Goal: Connect with others: Connect with others

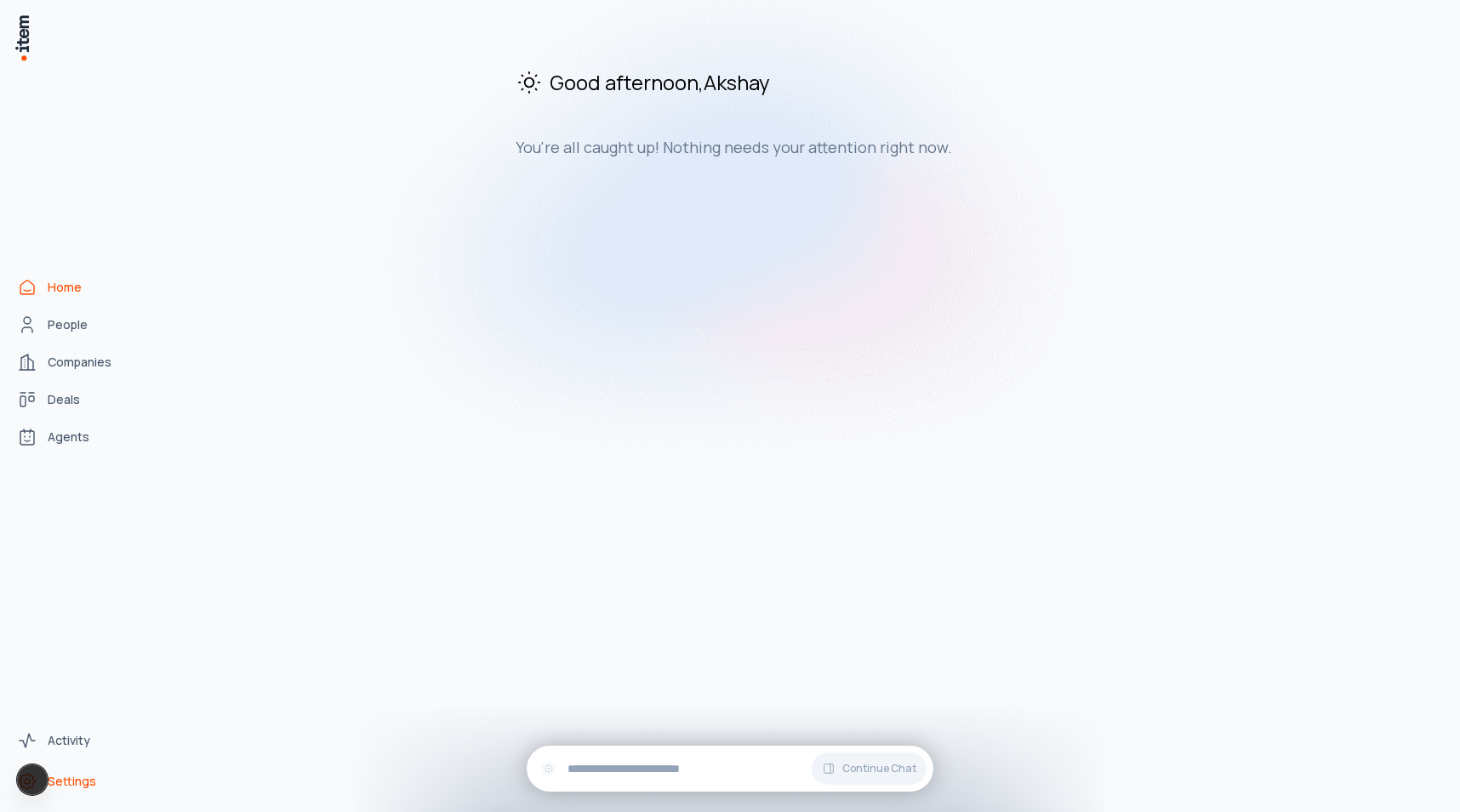
click at [76, 779] on span "Settings" at bounding box center [72, 782] width 49 height 17
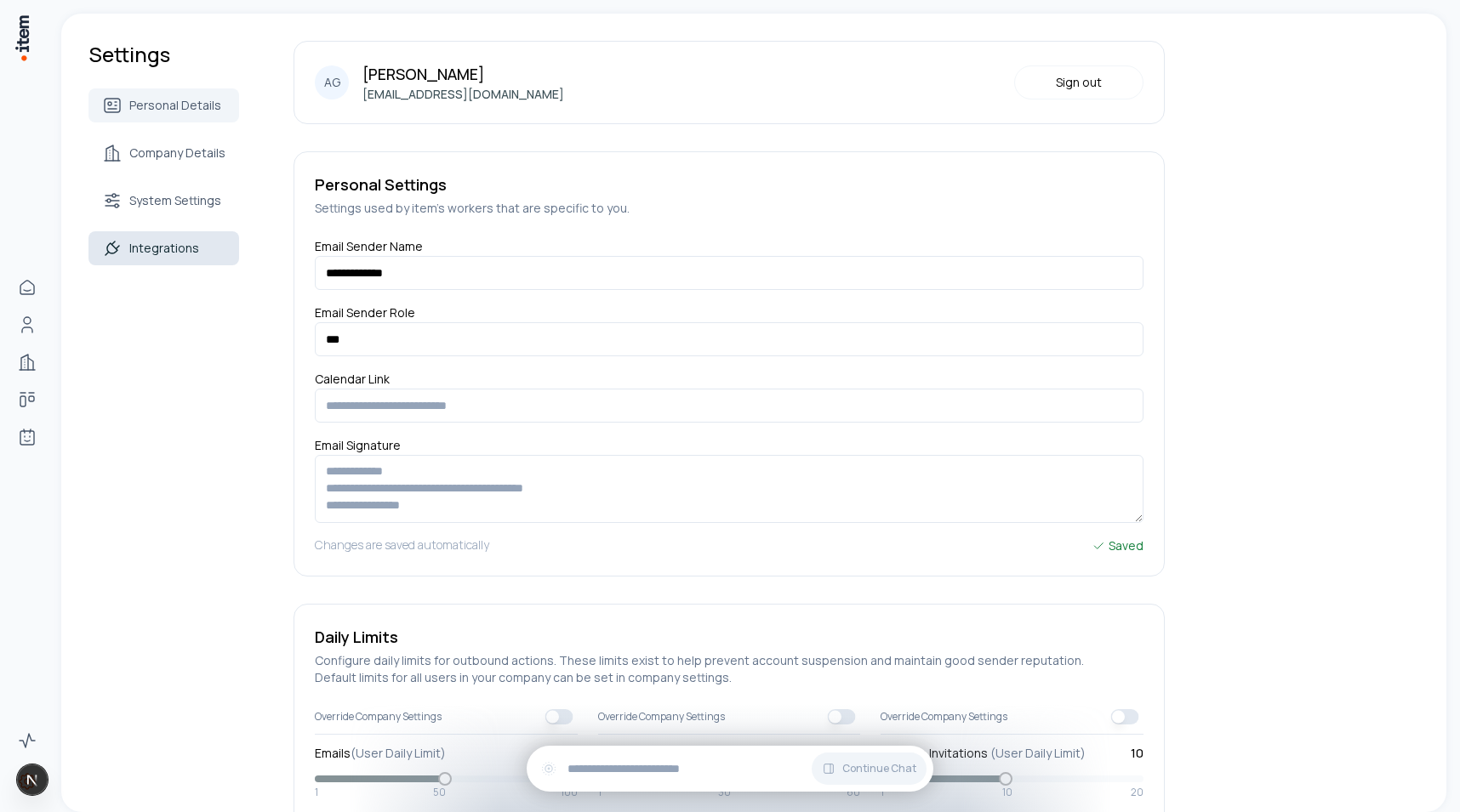
click at [160, 241] on span "Integrations" at bounding box center [164, 248] width 70 height 17
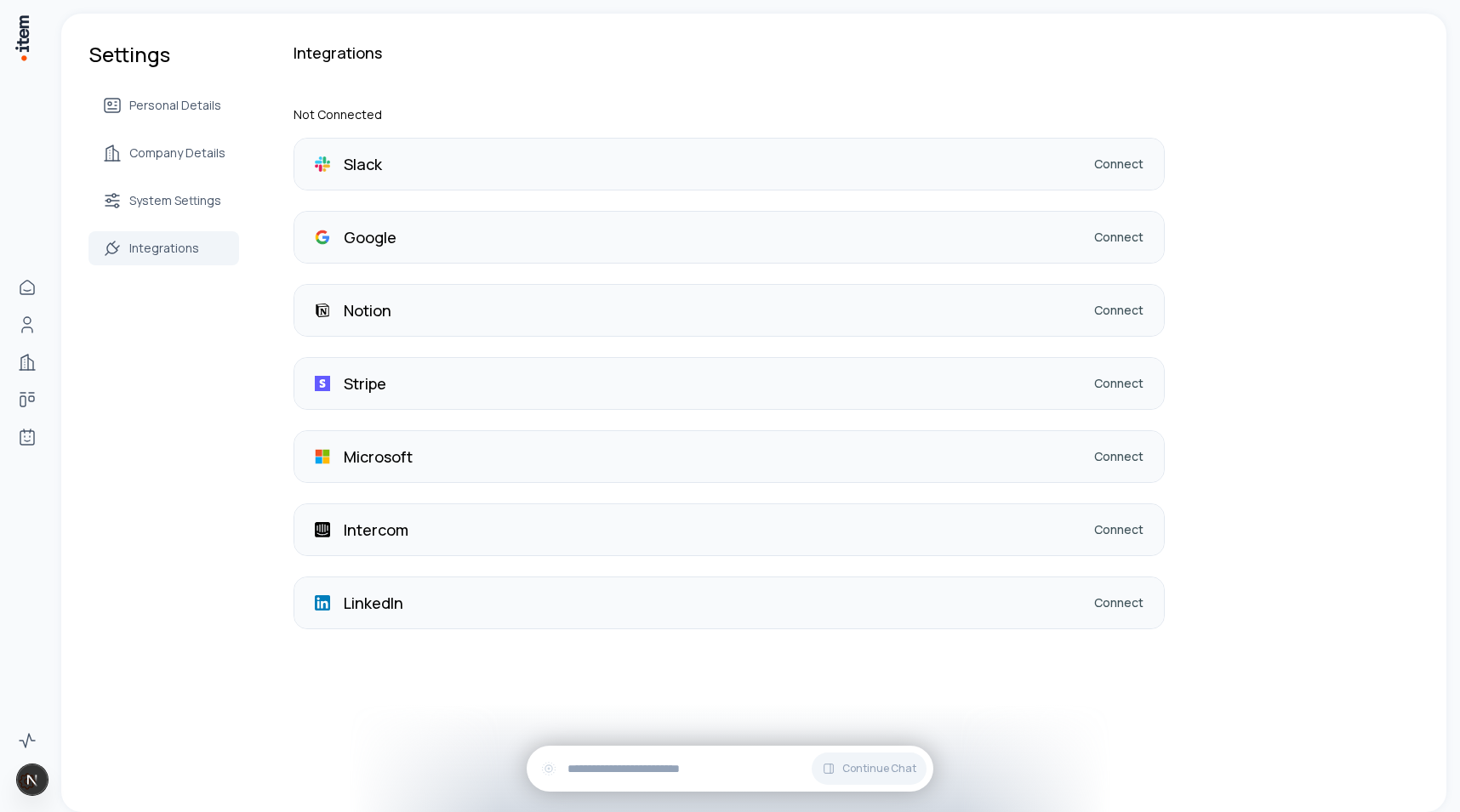
click at [1103, 594] on div "LinkedIn Connect" at bounding box center [730, 603] width 870 height 51
click at [1103, 599] on link "Connect" at bounding box center [1119, 603] width 50 height 17
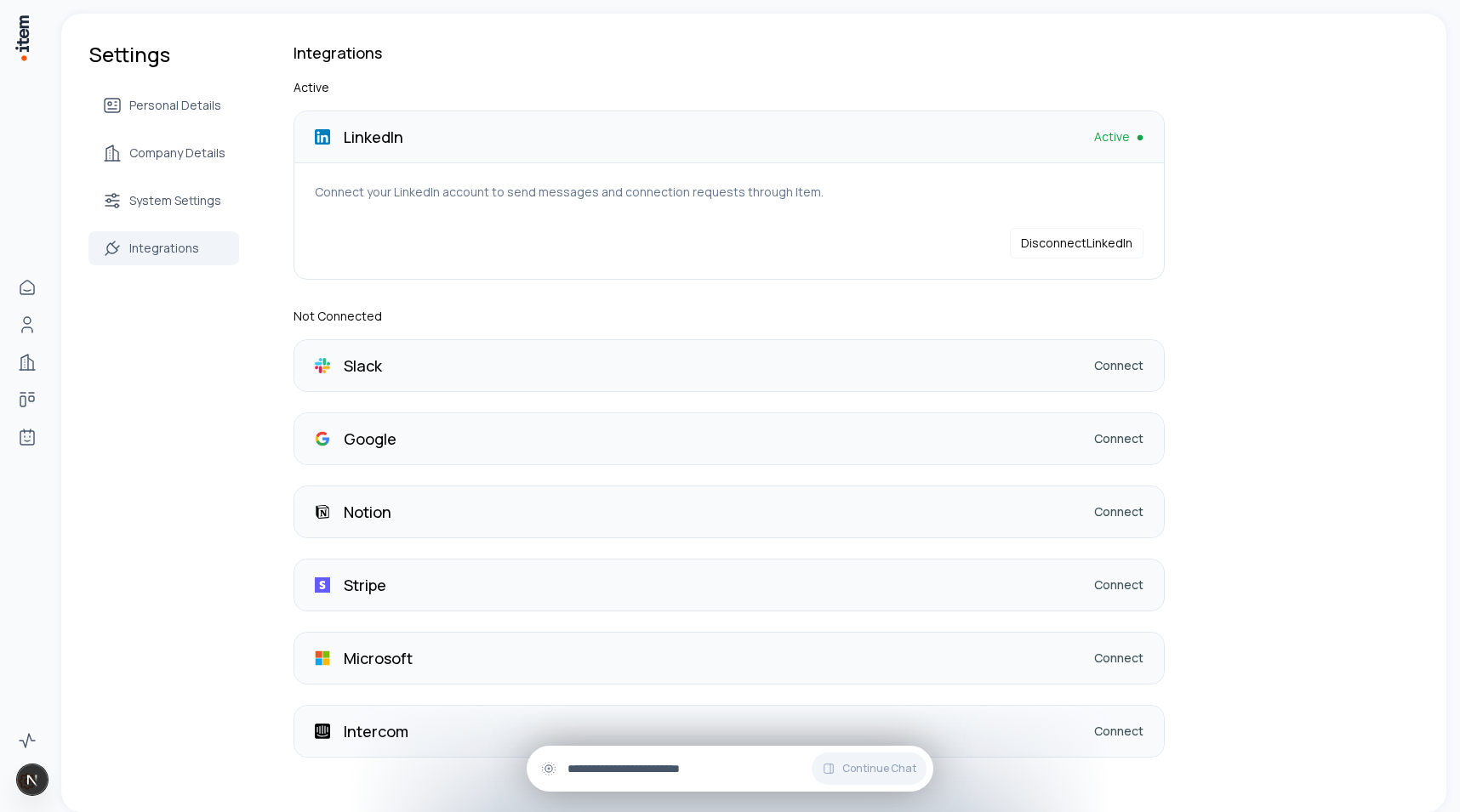
click at [623, 771] on input "text" at bounding box center [744, 768] width 352 height 18
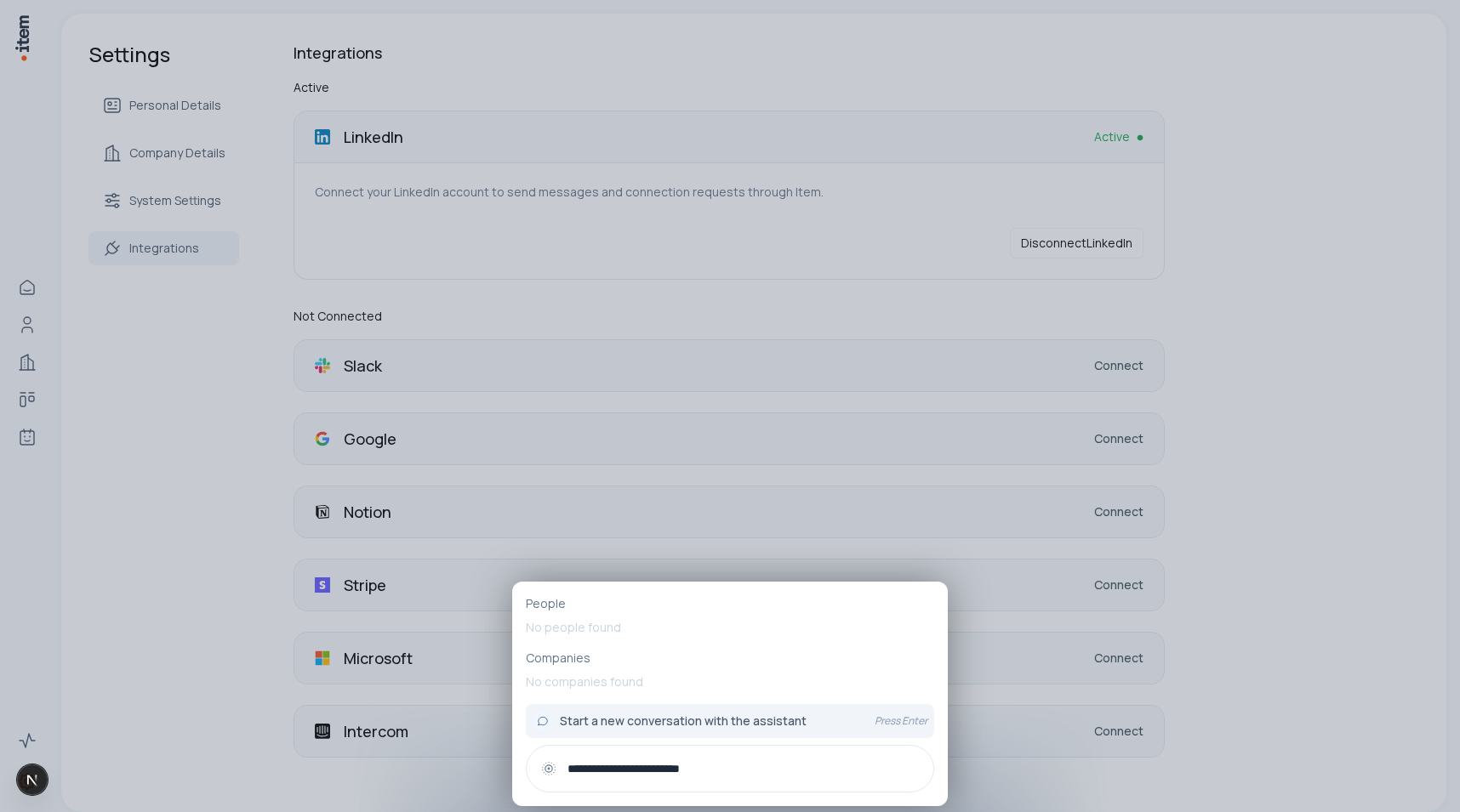
type input "**********"
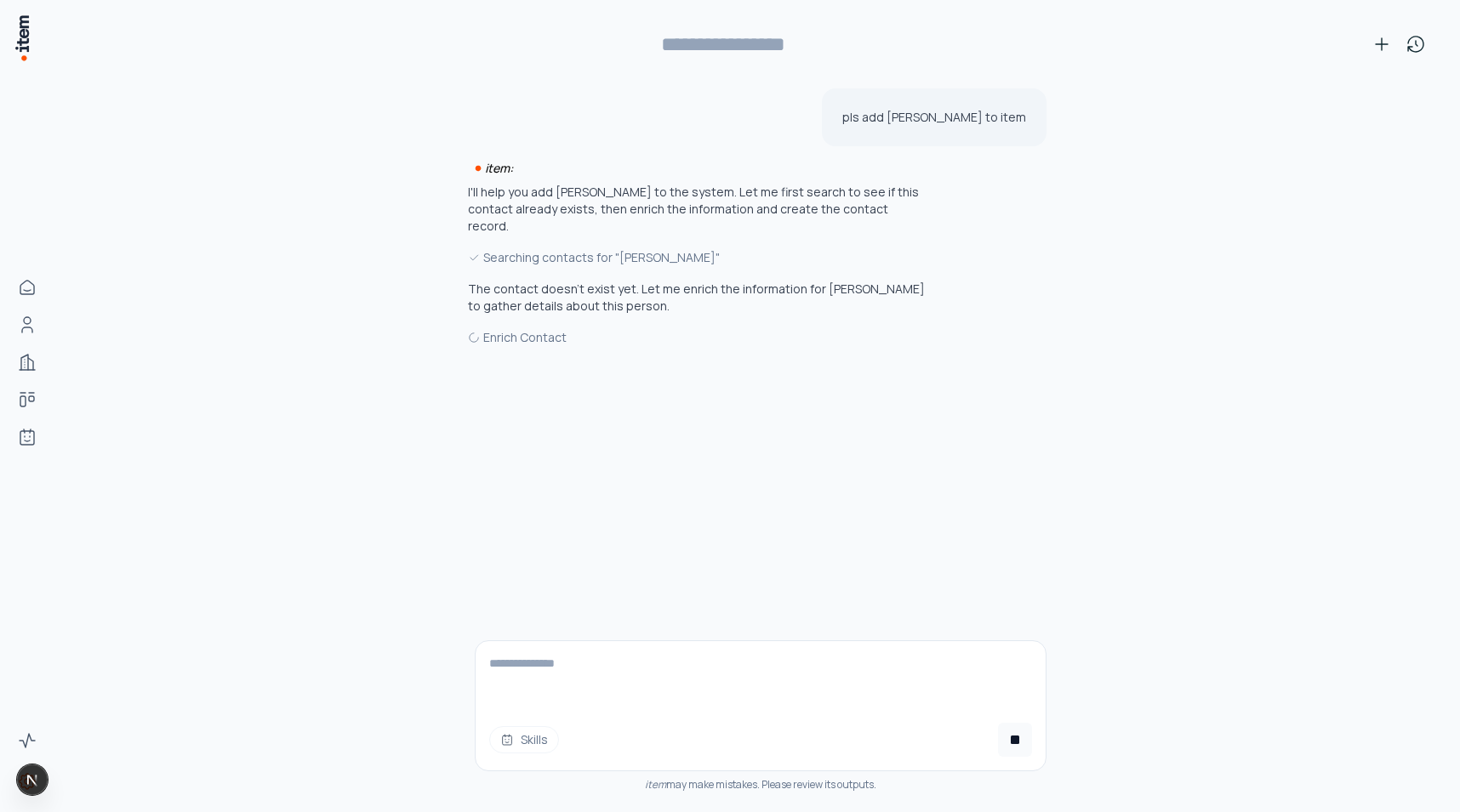
type input "**********"
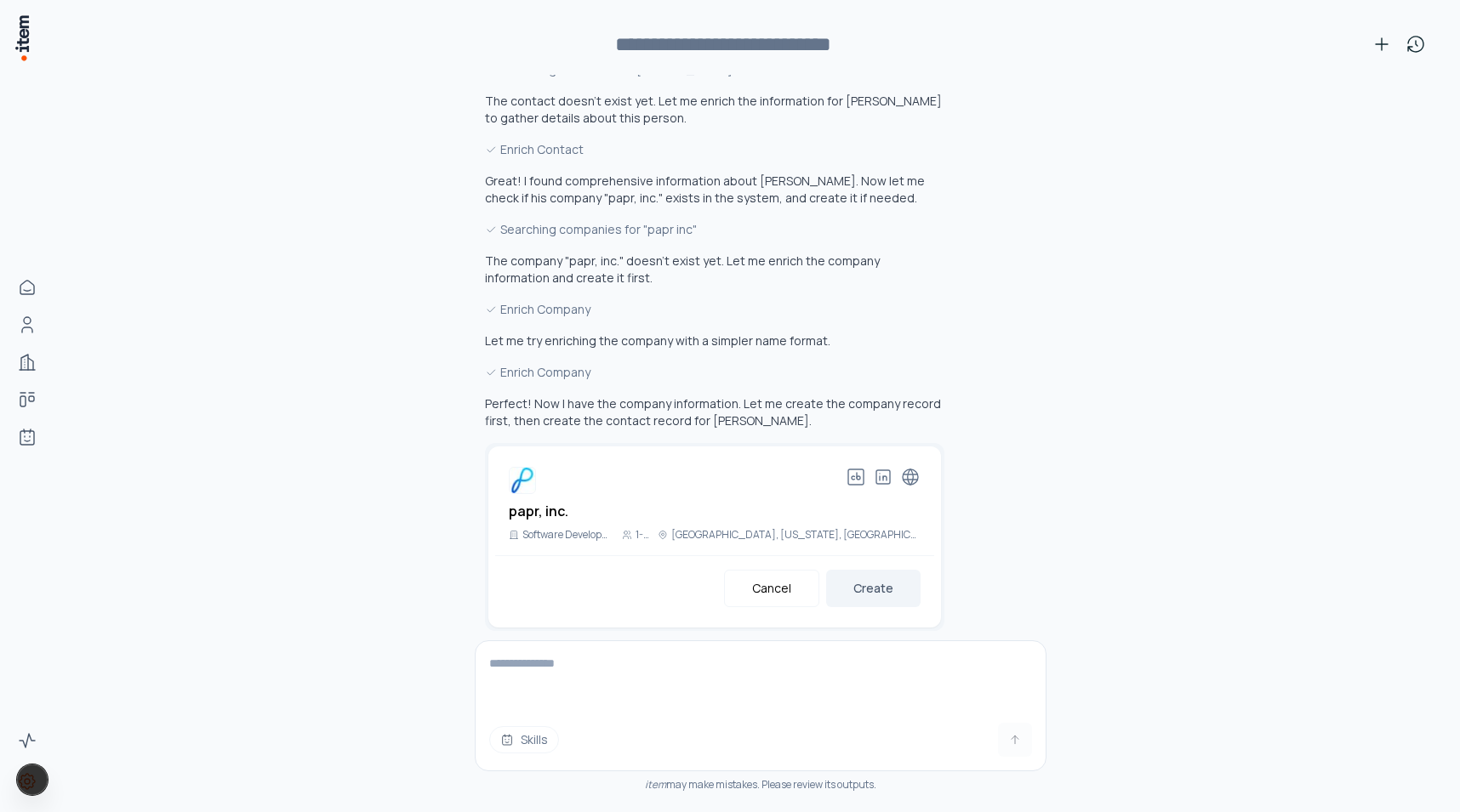
scroll to position [189, 0]
click at [875, 569] on button "Create" at bounding box center [873, 587] width 94 height 37
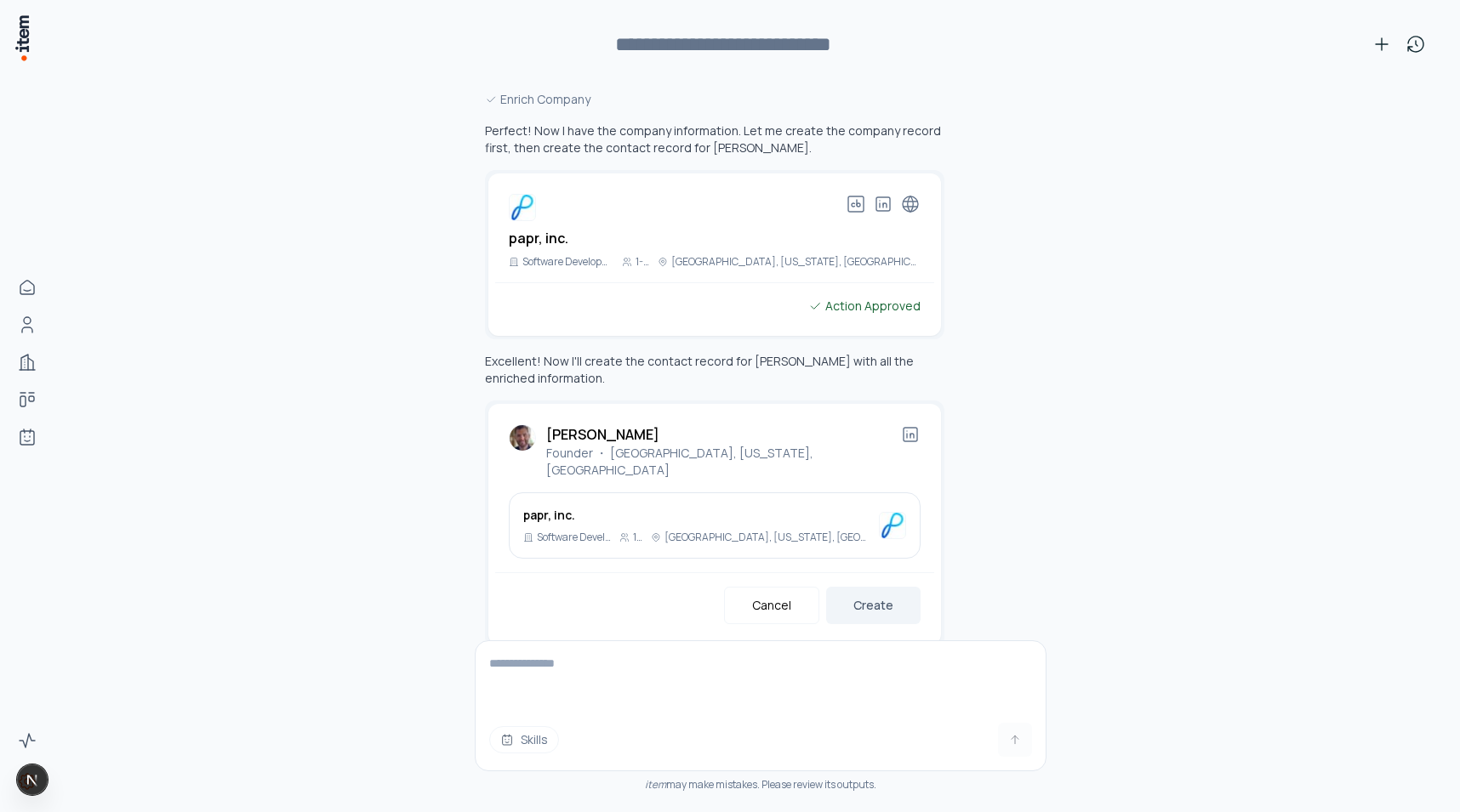
scroll to position [462, 0]
click at [886, 586] on button "Create" at bounding box center [873, 605] width 94 height 37
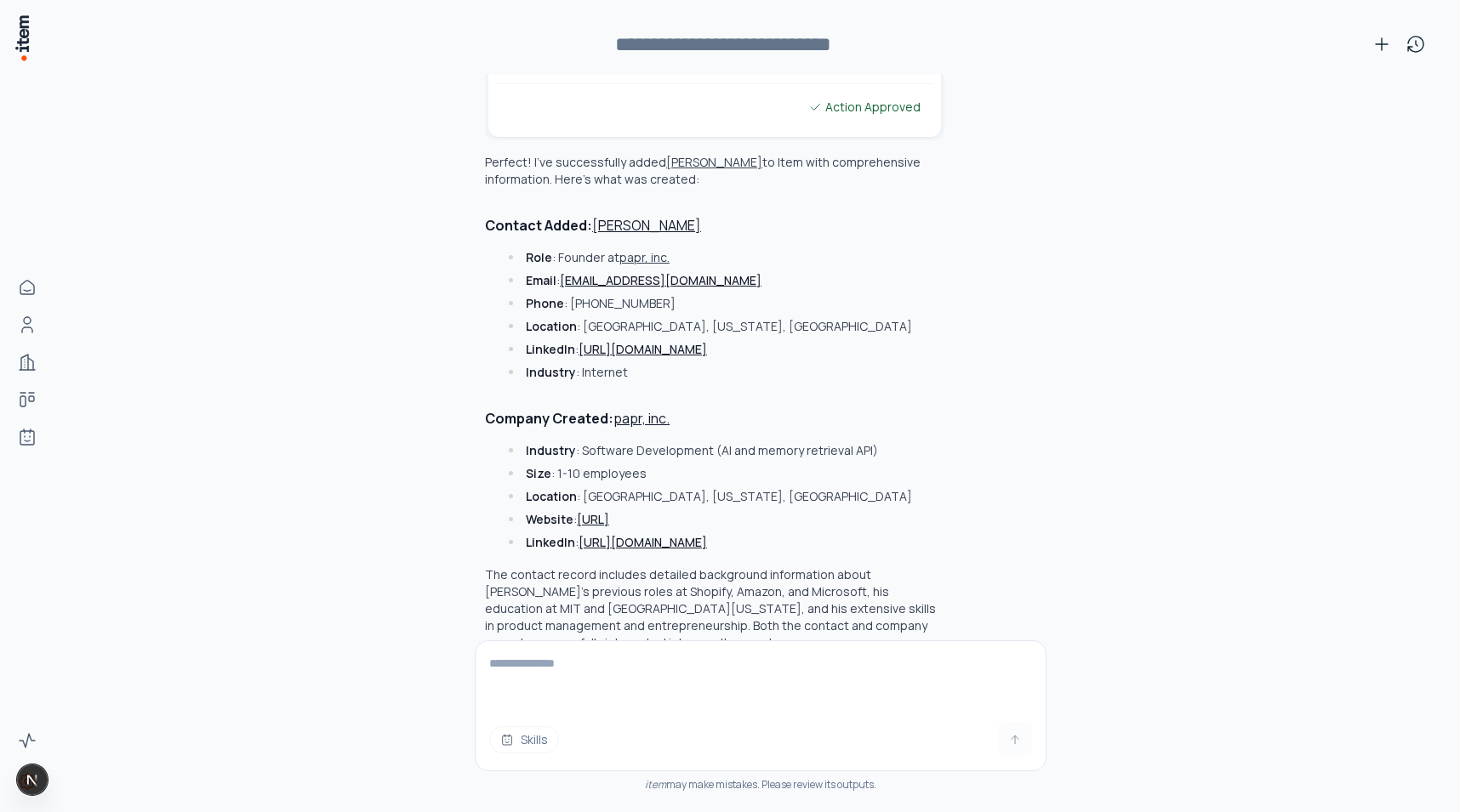
scroll to position [954, 0]
click at [628, 212] on button "[PERSON_NAME]" at bounding box center [647, 221] width 109 height 20
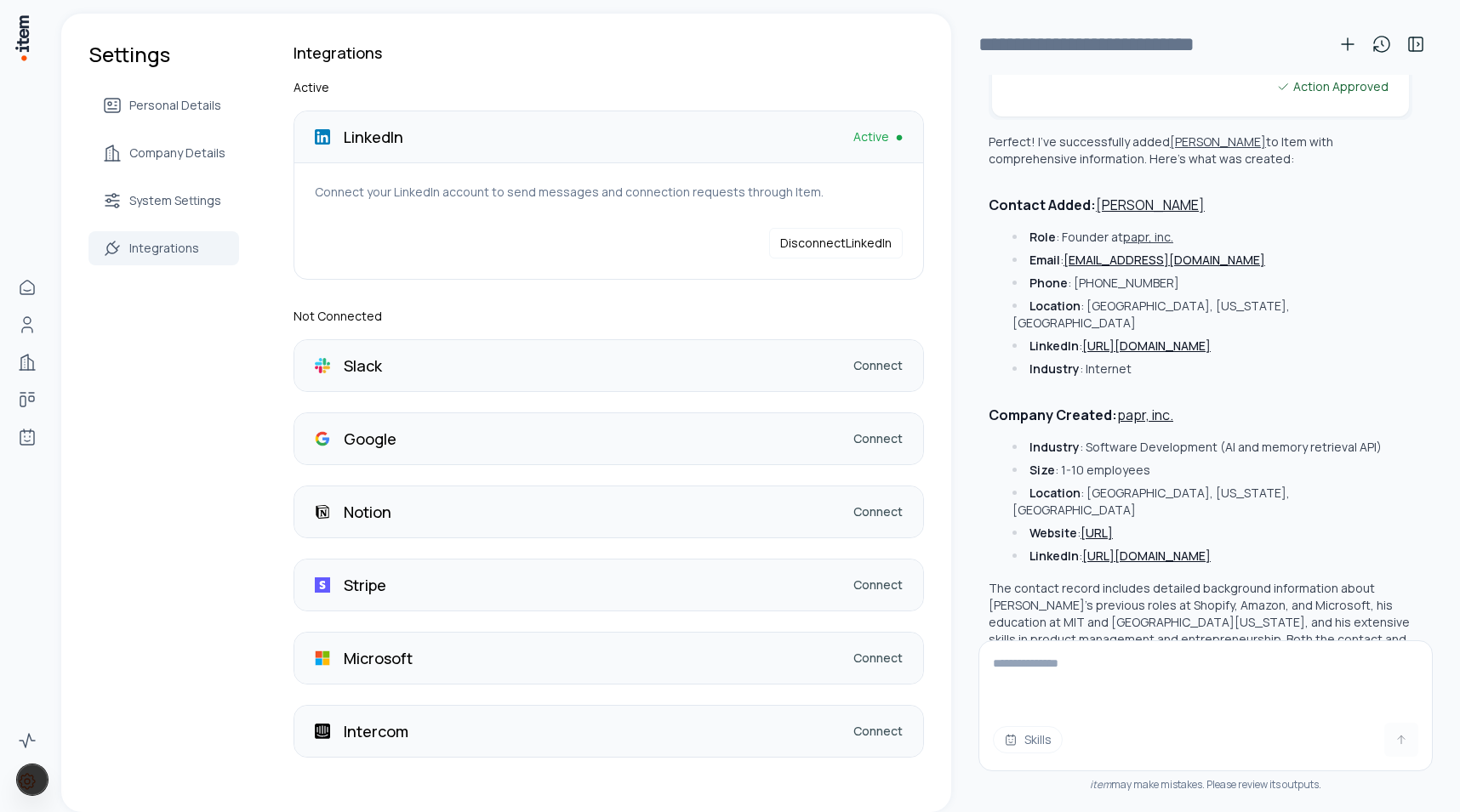
scroll to position [971, 0]
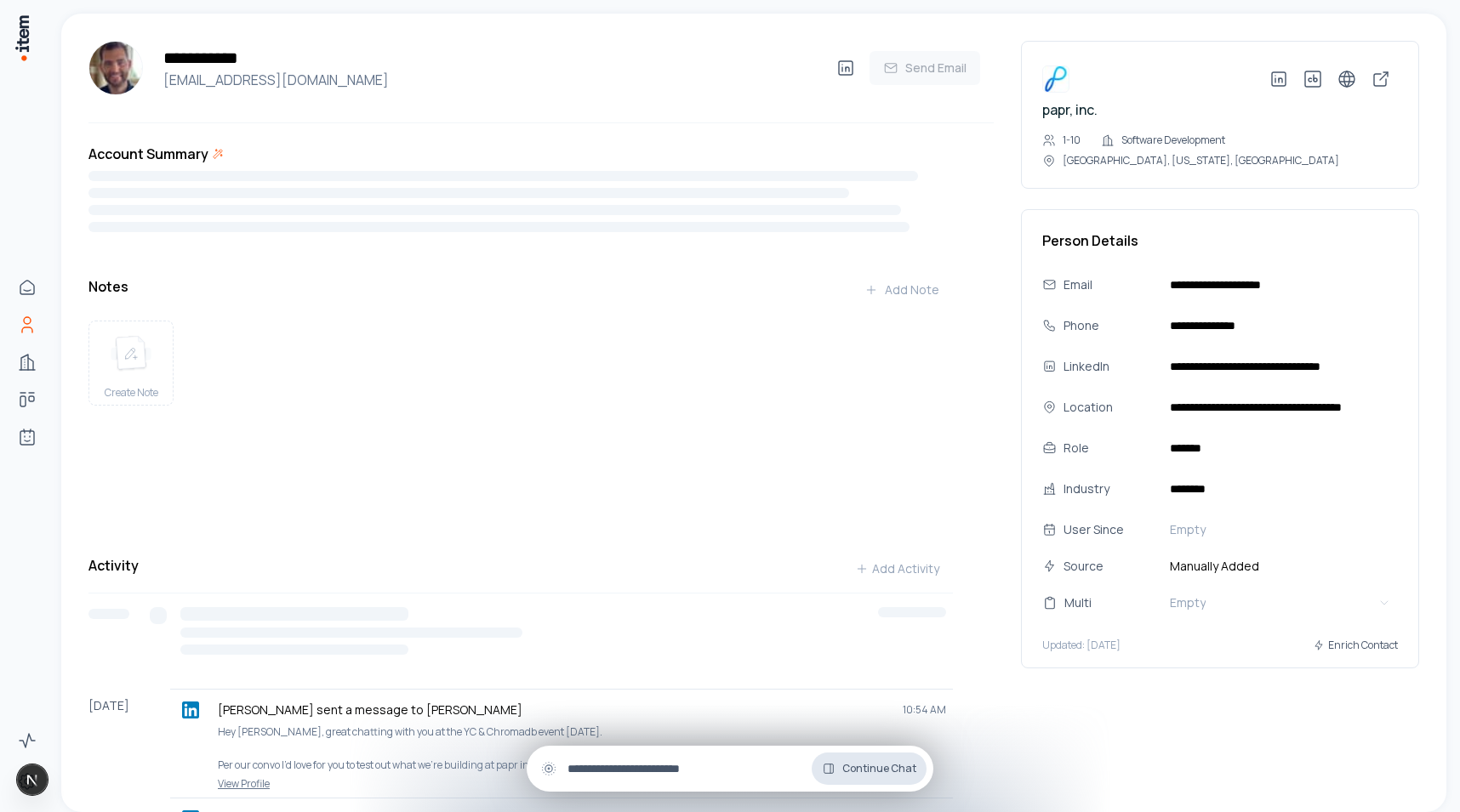
click at [882, 772] on span "Continue Chat" at bounding box center [879, 769] width 74 height 14
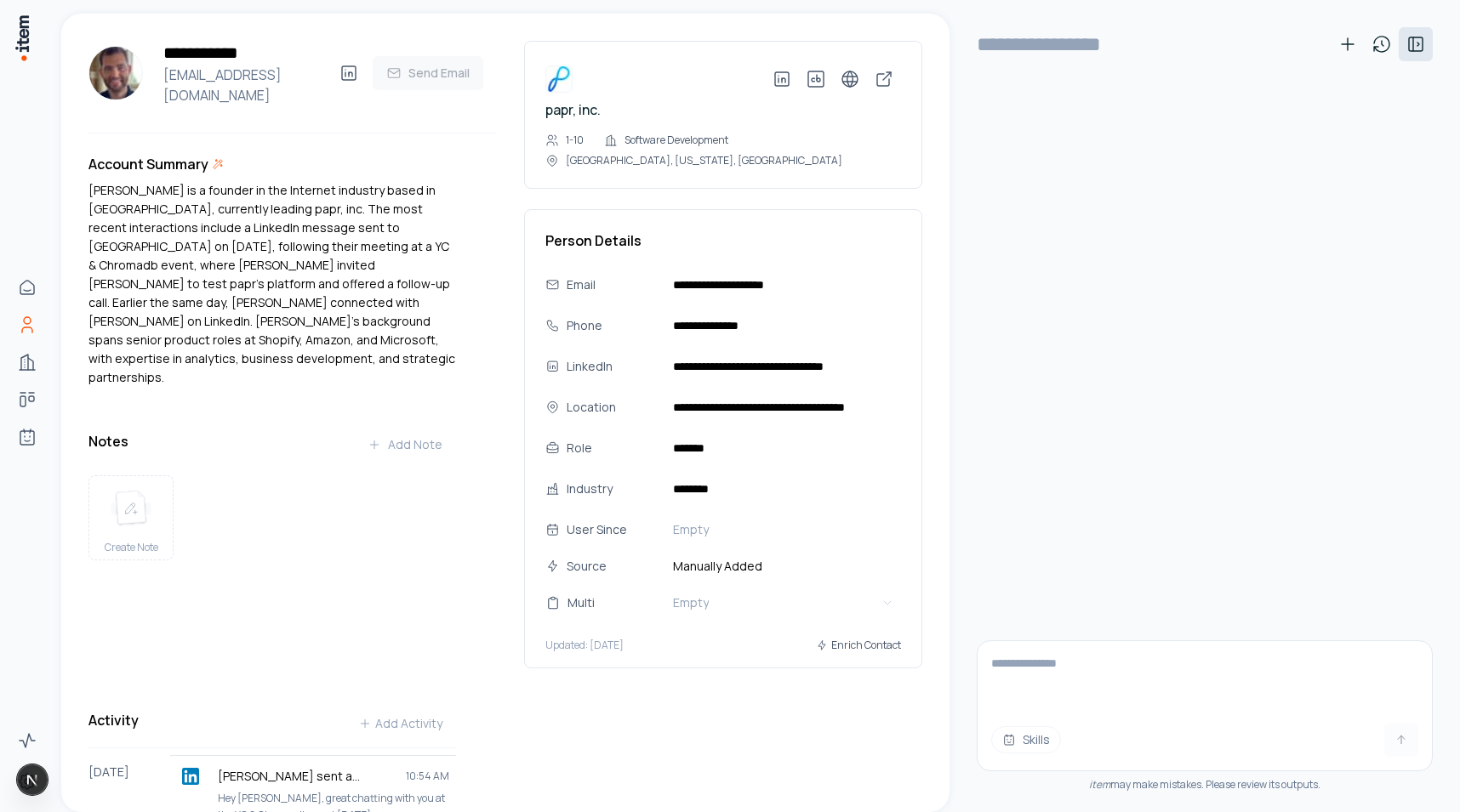
click at [1418, 50] on icon at bounding box center [1416, 44] width 20 height 20
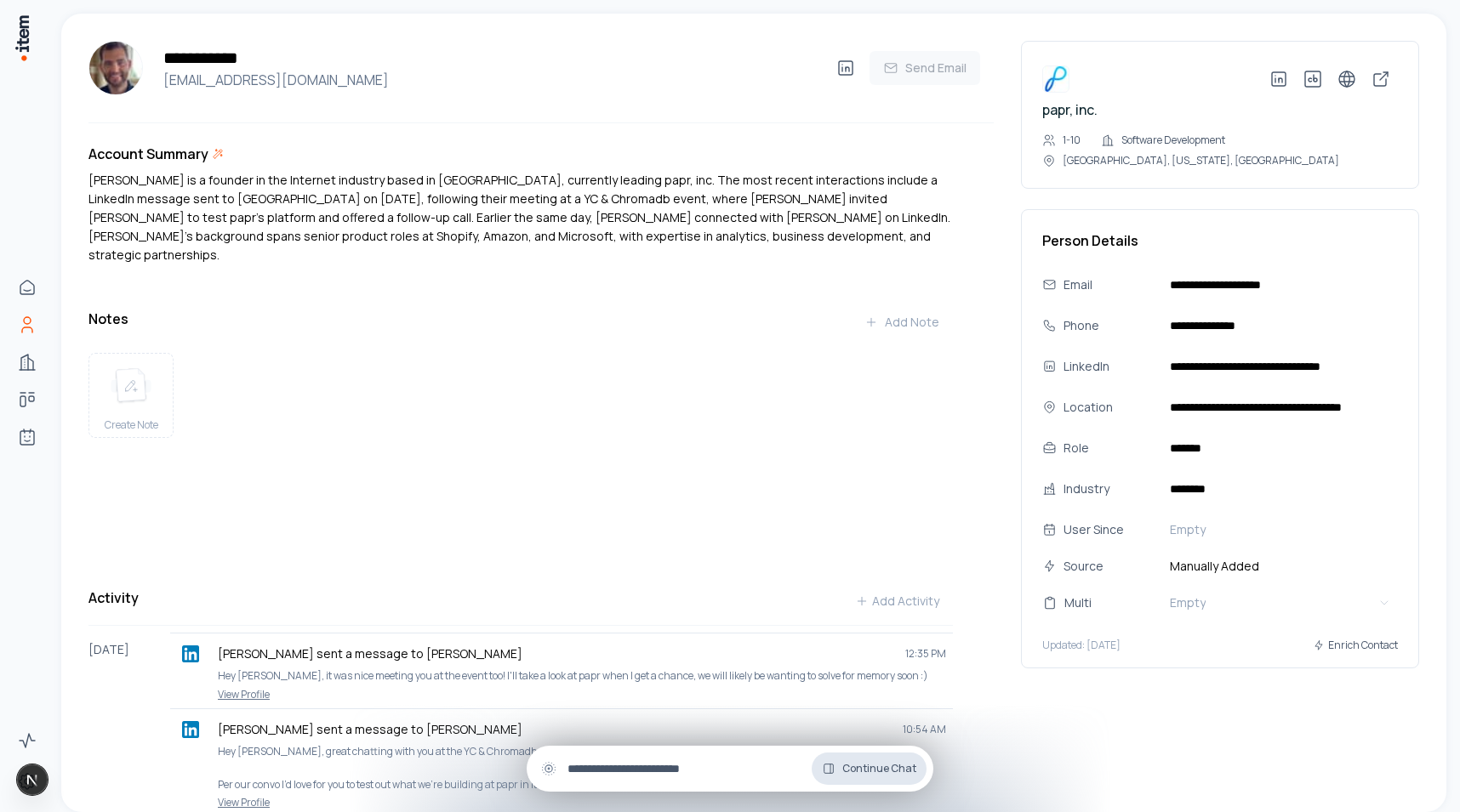
click at [851, 757] on button "Continue Chat" at bounding box center [869, 768] width 115 height 32
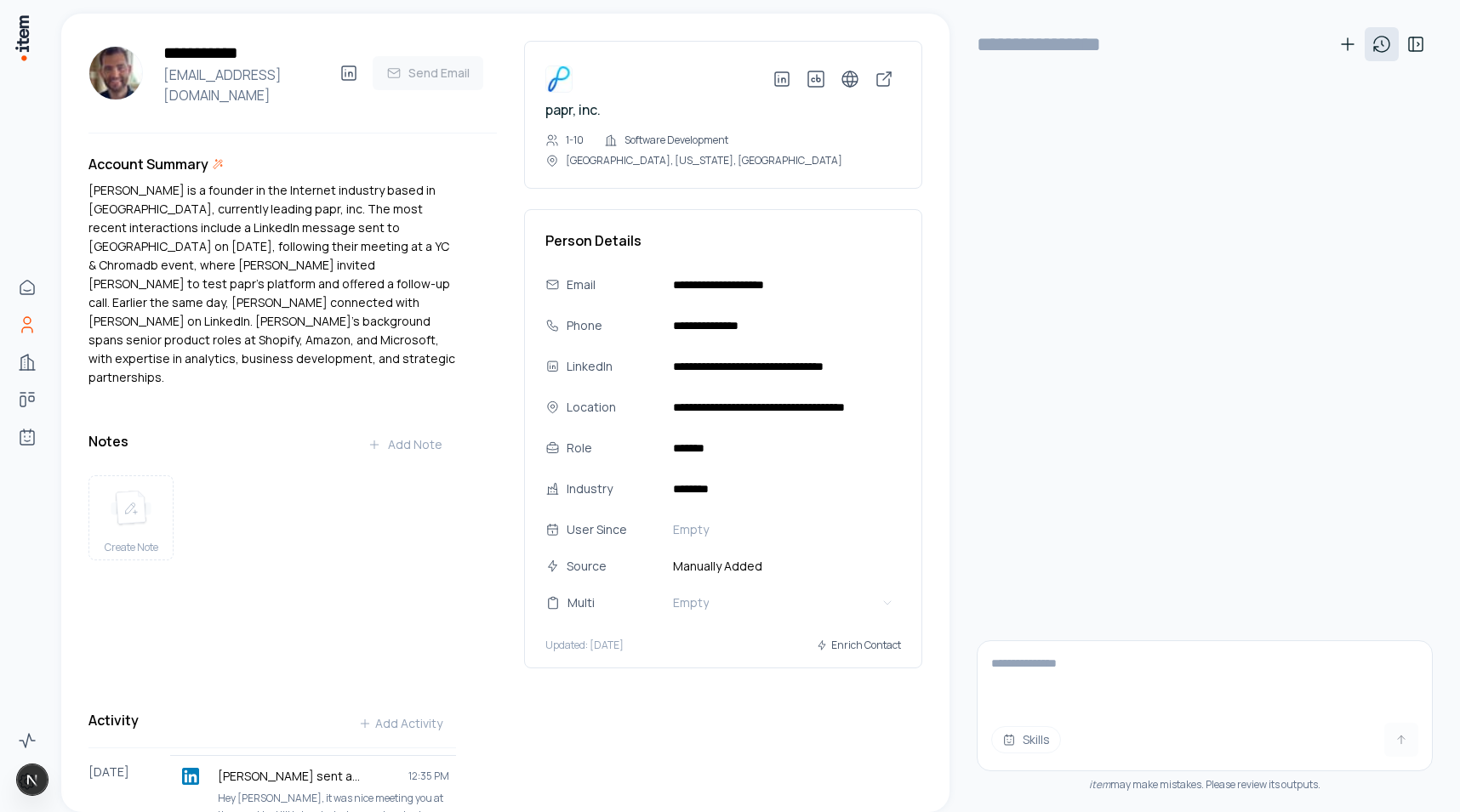
click at [1391, 39] on icon at bounding box center [1382, 44] width 20 height 20
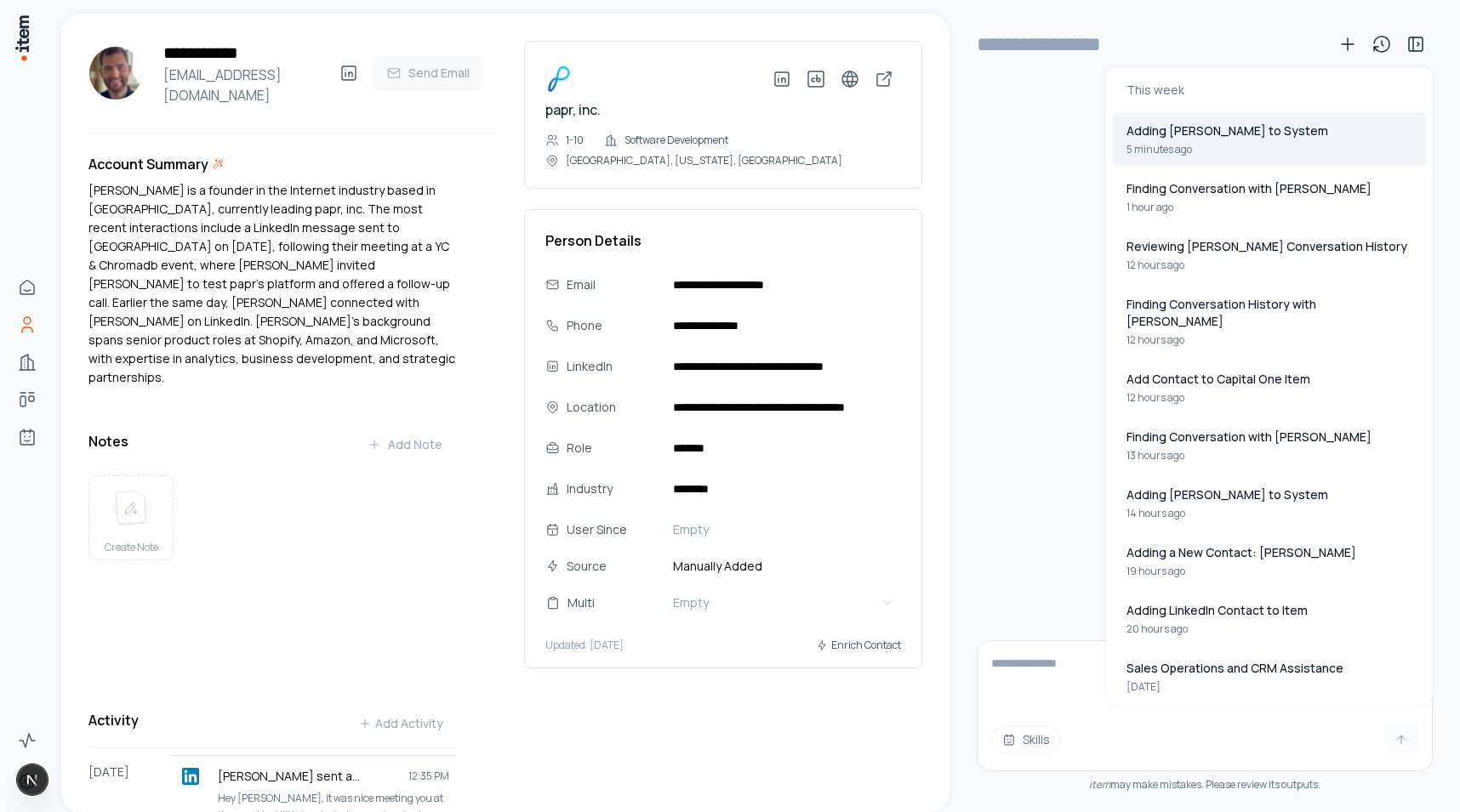
click at [1306, 140] on button "Adding [PERSON_NAME] to System 5 minutes ago" at bounding box center [1269, 139] width 313 height 54
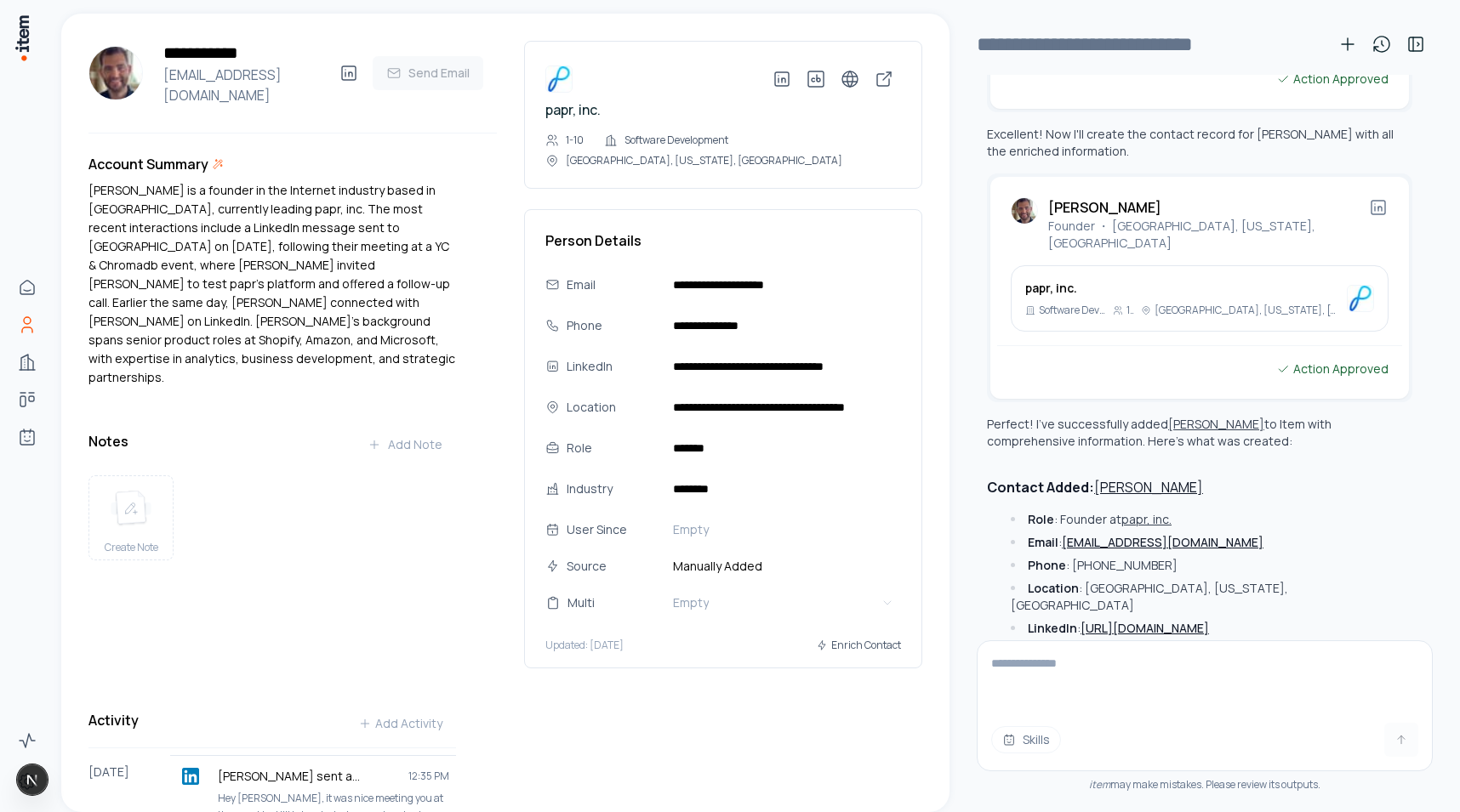
scroll to position [971, 0]
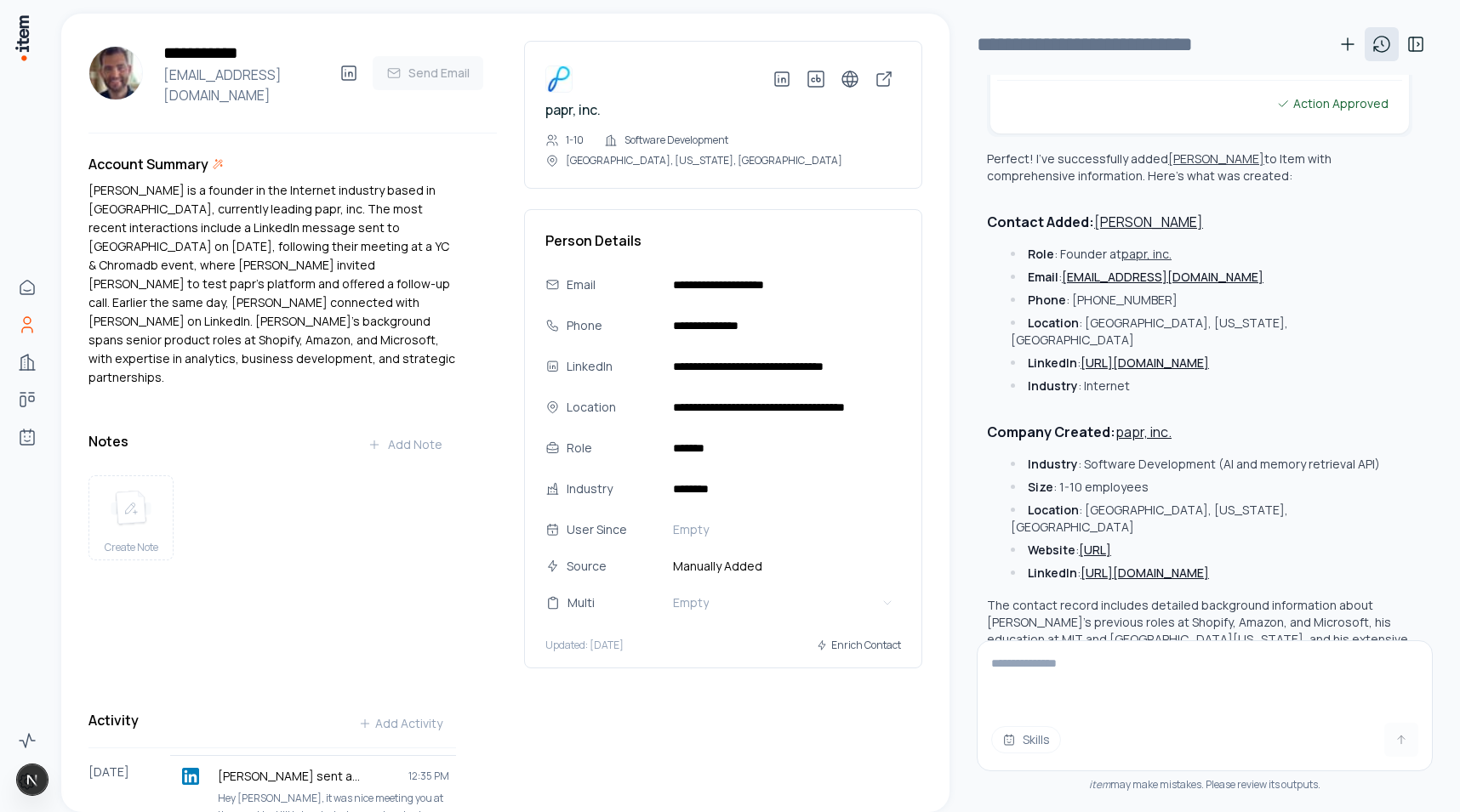
click at [1384, 52] on icon at bounding box center [1382, 44] width 16 height 16
click at [1266, 182] on p "Finding Conversation with [PERSON_NAME]" at bounding box center [1249, 189] width 245 height 17
type input "**********"
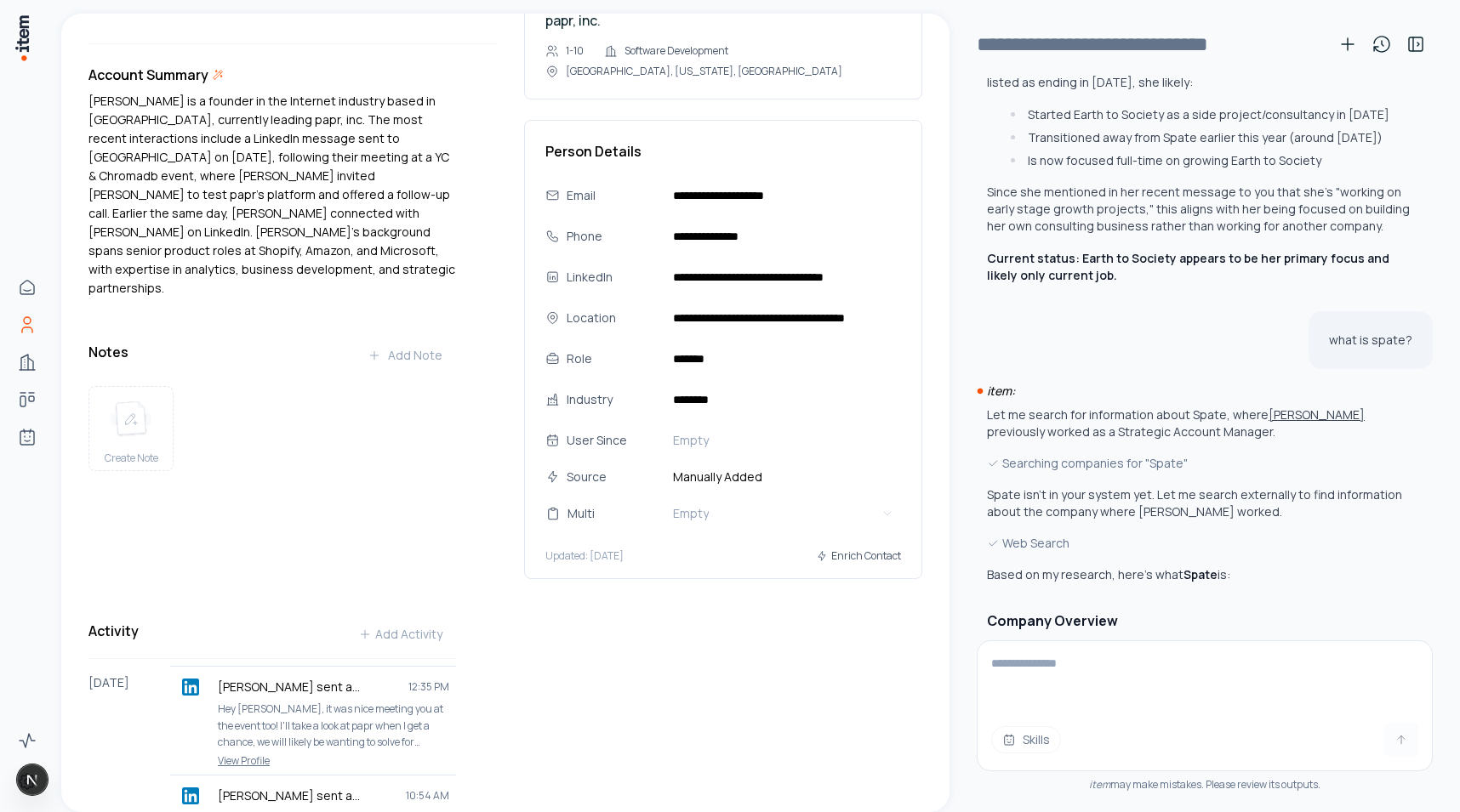
scroll to position [94, 0]
